Goal: Find specific page/section: Find specific page/section

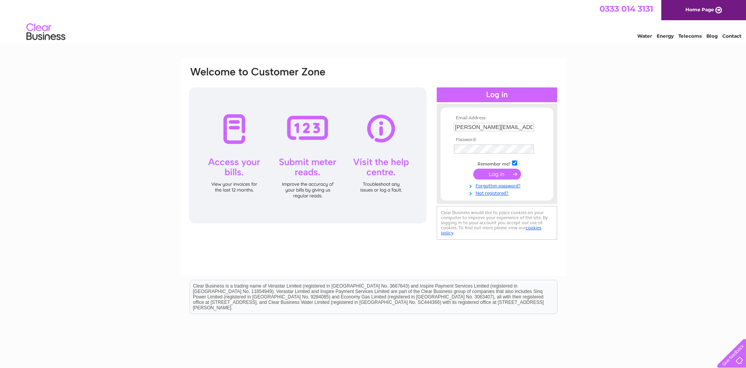
click at [488, 175] on input "submit" at bounding box center [497, 174] width 48 height 11
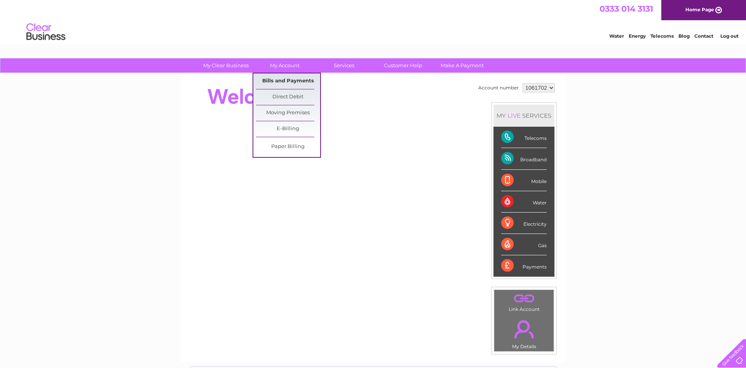
click at [275, 77] on link "Bills and Payments" at bounding box center [288, 81] width 64 height 16
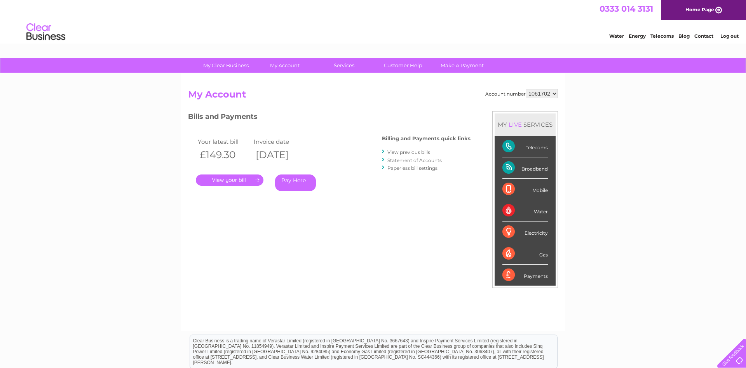
click at [231, 179] on link "." at bounding box center [230, 179] width 68 height 11
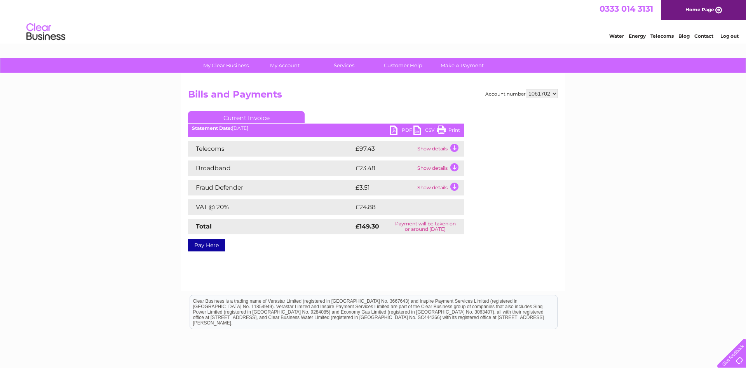
click at [395, 129] on link "PDF" at bounding box center [401, 131] width 23 height 11
